Goal: Navigation & Orientation: Find specific page/section

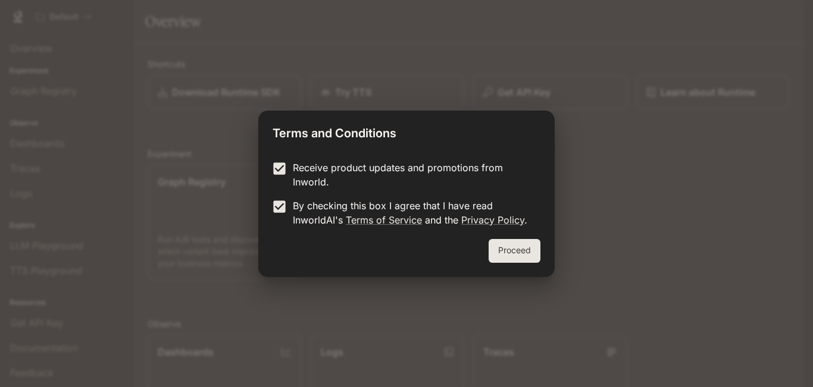
click at [512, 246] on button "Proceed" at bounding box center [515, 251] width 52 height 24
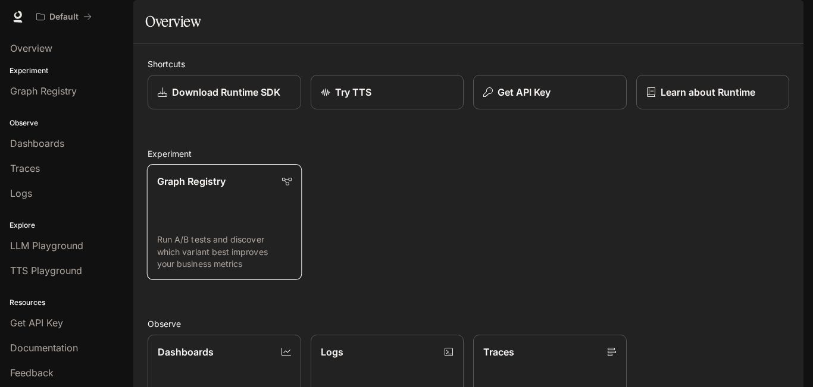
scroll to position [286, 0]
